Goal: Navigation & Orientation: Find specific page/section

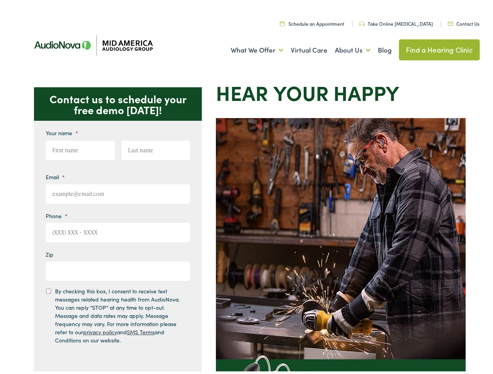
click at [246, 187] on img at bounding box center [341, 291] width 250 height 351
click at [250, 48] on link "What We Offer" at bounding box center [257, 48] width 53 height 29
click at [344, 48] on link "About Us" at bounding box center [352, 48] width 35 height 29
